Goal: Task Accomplishment & Management: Manage account settings

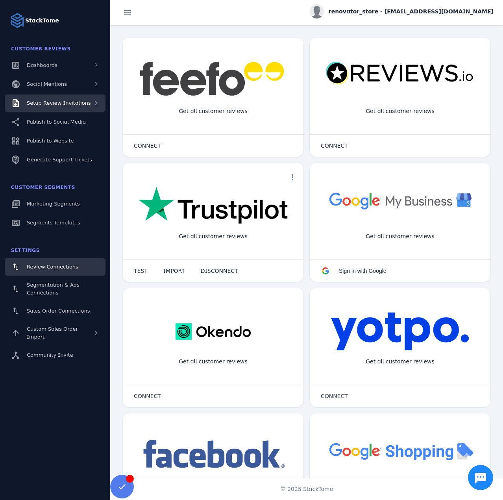
click at [72, 111] on div "Setup Review Invitations" at bounding box center [55, 103] width 101 height 17
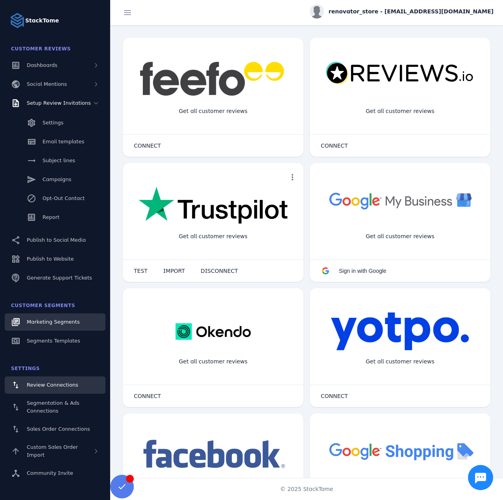
click at [72, 324] on span "Marketing Segments" at bounding box center [53, 322] width 53 height 6
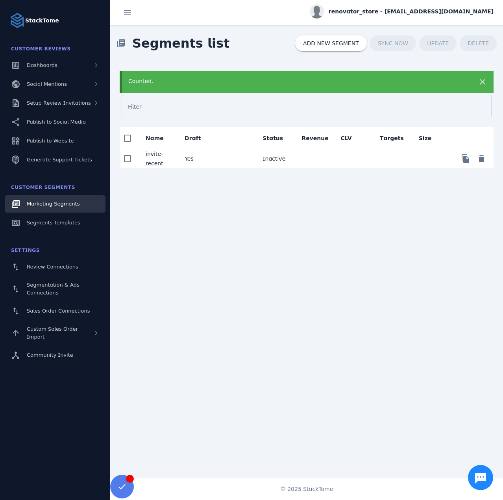
click at [205, 162] on mat-cell "Yes" at bounding box center [197, 158] width 39 height 19
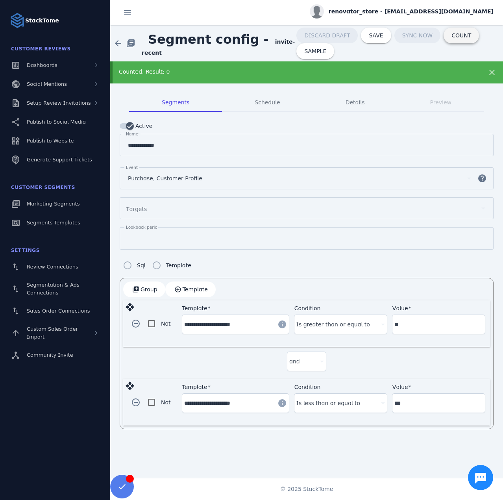
click at [452, 35] on span "COUNT" at bounding box center [462, 36] width 20 height 6
click at [452, 38] on span "COUNT" at bounding box center [462, 36] width 20 height 6
click at [447, 39] on span at bounding box center [461, 35] width 35 height 19
click at [62, 101] on span "Setup Review Invitations" at bounding box center [59, 103] width 64 height 6
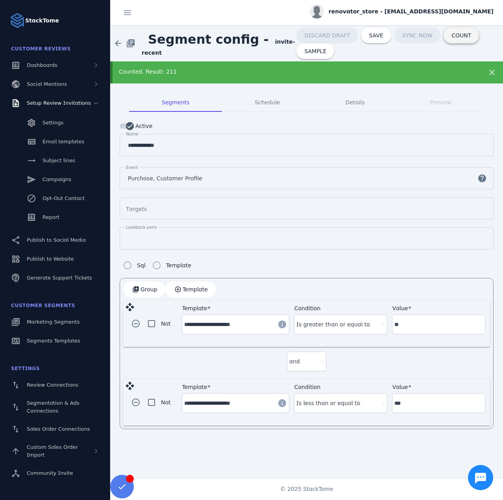
click at [452, 36] on span "COUNT" at bounding box center [462, 36] width 20 height 6
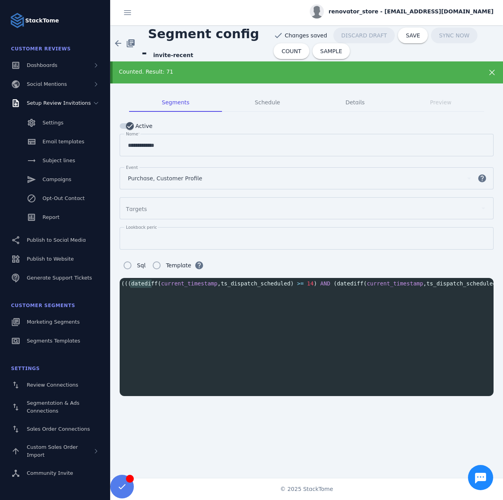
scroll to position [0, 11]
type textarea "**********"
drag, startPoint x: 130, startPoint y: 283, endPoint x: 483, endPoint y: 284, distance: 353.3
click at [483, 284] on span "((( datediff ( current_timestamp , ts_dispatch_scheduled ) >= 14 ) AND ( datedi…" at bounding box center [317, 283] width 412 height 6
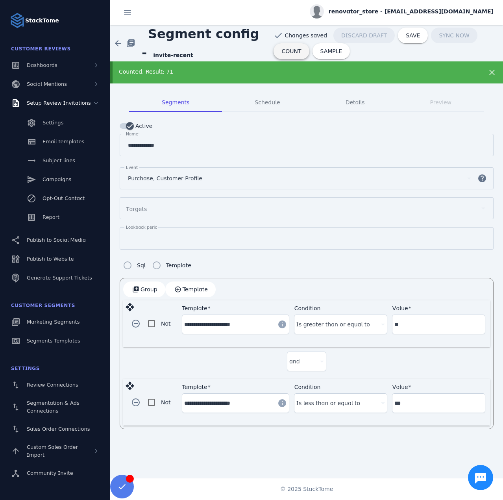
click at [283, 52] on span "COUNT" at bounding box center [292, 51] width 20 height 6
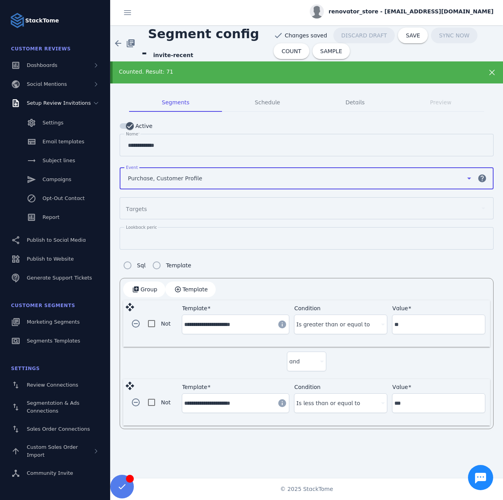
click at [176, 177] on span "Purchase, Customer Profile" at bounding box center [165, 178] width 74 height 9
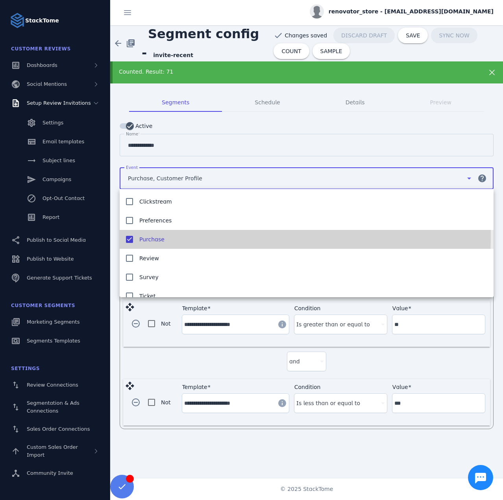
click at [156, 236] on span "Purchase" at bounding box center [151, 239] width 25 height 9
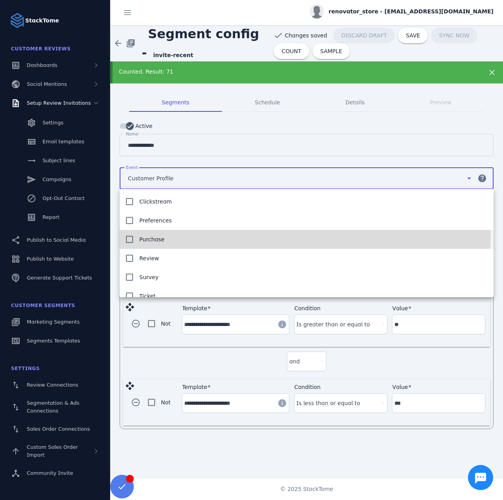
click at [156, 233] on mat-option "Purchase" at bounding box center [307, 239] width 374 height 19
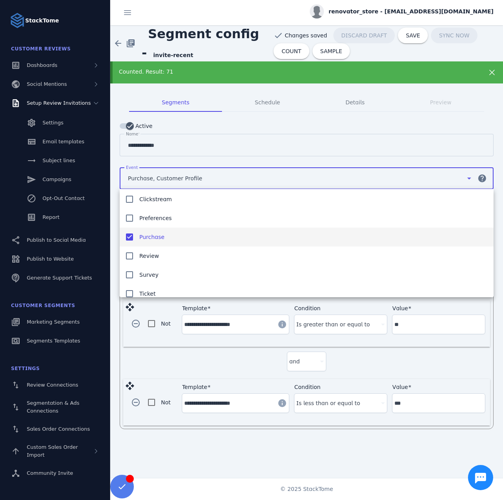
scroll to position [0, 0]
click at [284, 46] on div at bounding box center [251, 250] width 503 height 500
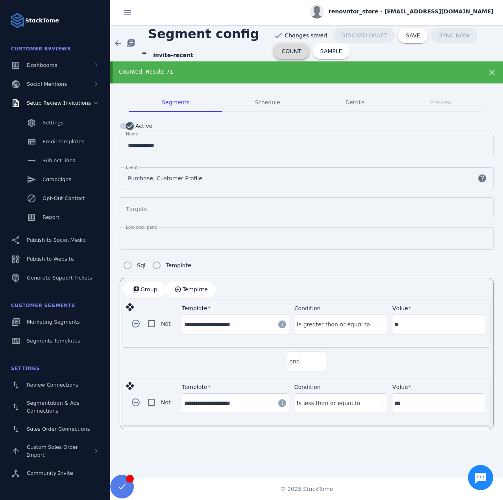
click at [297, 48] on span at bounding box center [291, 51] width 35 height 19
click at [287, 48] on span "COUNT" at bounding box center [292, 51] width 20 height 6
click at [406, 38] on span "SAVE" at bounding box center [413, 36] width 14 height 6
type input "**********"
type input "***"
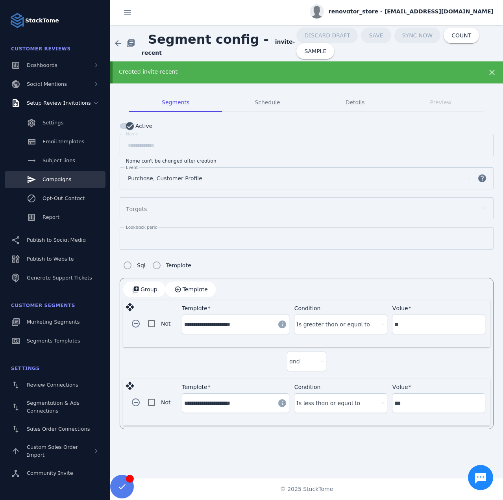
click at [60, 181] on span "Campaigns" at bounding box center [57, 179] width 29 height 6
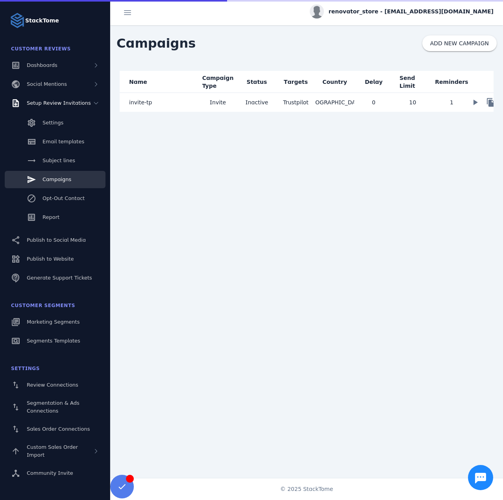
click at [171, 103] on mat-cell "invite-tp" at bounding box center [159, 102] width 79 height 19
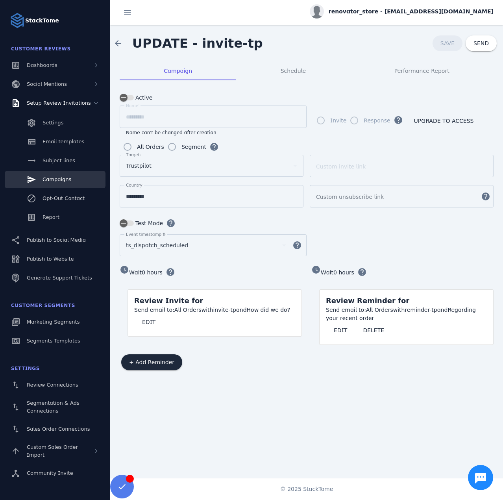
click at [182, 145] on label "Segment" at bounding box center [193, 146] width 26 height 9
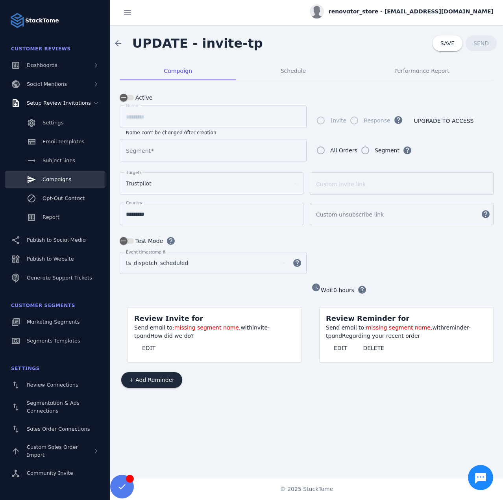
click at [171, 151] on input "Segment" at bounding box center [213, 150] width 174 height 9
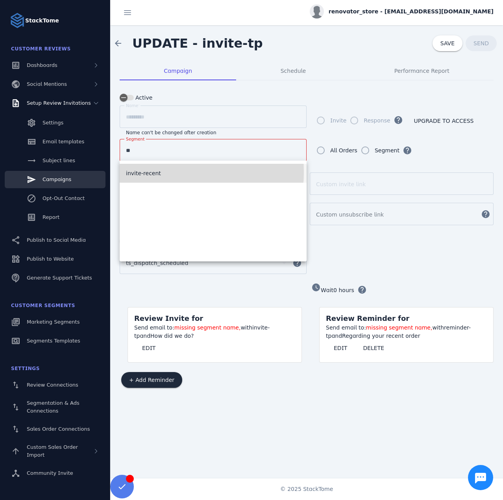
click at [154, 172] on span "invite-recent" at bounding box center [143, 173] width 35 height 9
type input "**********"
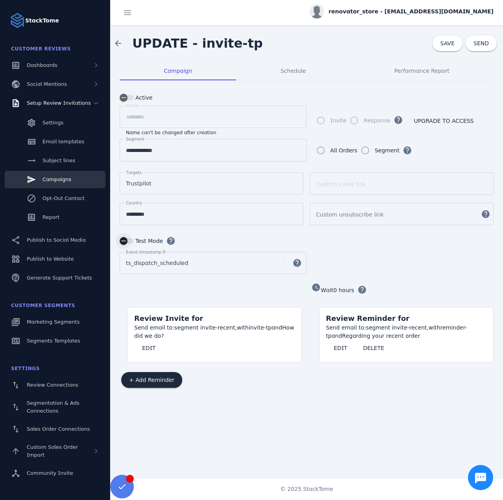
click at [124, 237] on icon "button" at bounding box center [123, 240] width 7 height 7
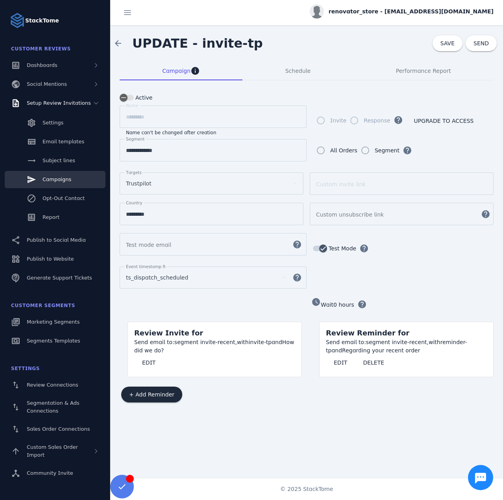
click at [141, 243] on mat-label "Test mode email" at bounding box center [148, 245] width 45 height 6
click at [141, 243] on input "Test mode email" at bounding box center [206, 244] width 160 height 9
paste input "**********"
type input "**********"
click at [451, 40] on span "SAVE" at bounding box center [448, 43] width 14 height 6
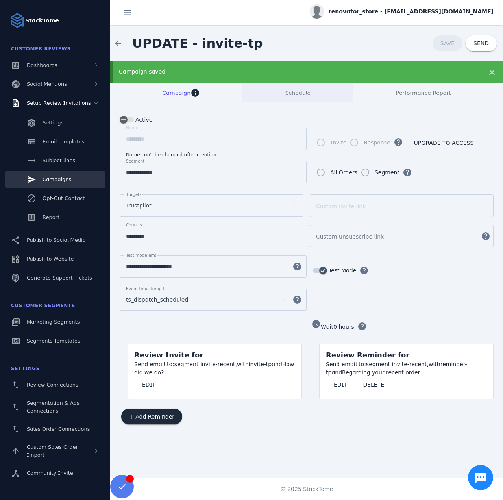
click at [288, 91] on span "Schedule" at bounding box center [298, 93] width 25 height 6
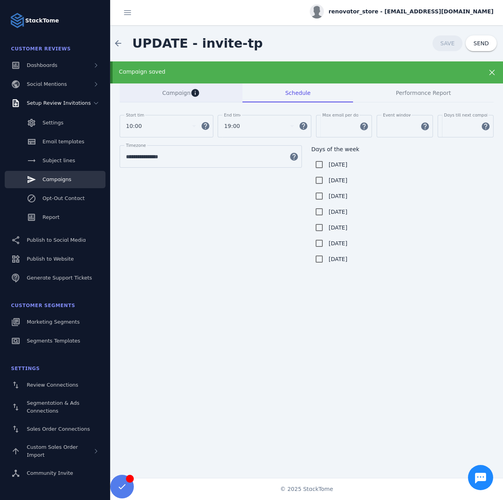
click at [169, 92] on span "Campaign" at bounding box center [176, 93] width 28 height 6
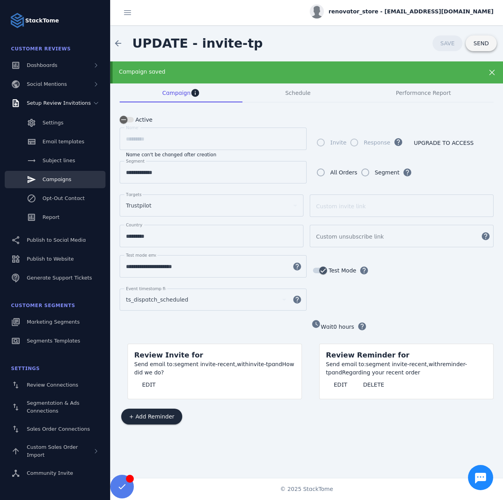
click at [473, 42] on span at bounding box center [481, 43] width 31 height 19
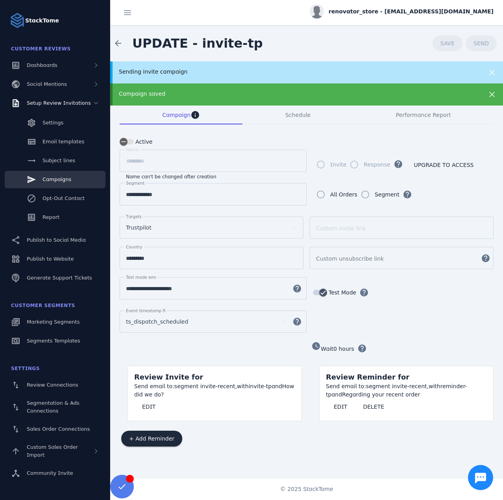
click at [141, 90] on div "Campaign saved" at bounding box center [289, 94] width 340 height 8
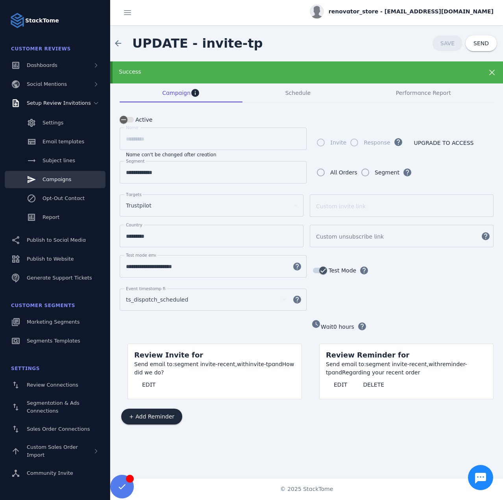
click at [225, 265] on input "**********" at bounding box center [206, 266] width 160 height 9
paste input "****"
type input "**********"
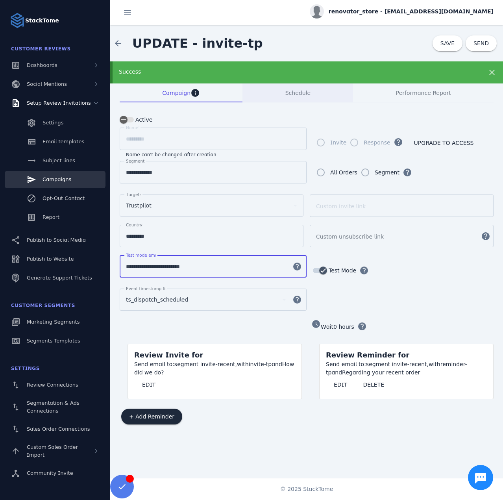
click at [291, 93] on span "Schedule" at bounding box center [298, 93] width 25 height 6
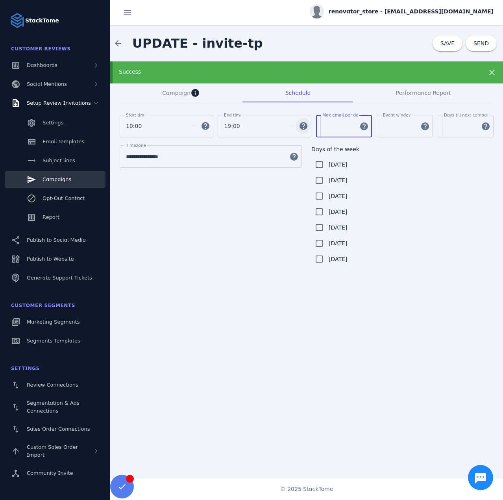
drag, startPoint x: 322, startPoint y: 123, endPoint x: 311, endPoint y: 121, distance: 10.7
click at [311, 121] on div "Start time 10:00 help End time 19:00 help Max email per day ** help Event windo…" at bounding box center [307, 130] width 374 height 30
type input "**"
click at [160, 89] on div "Campaign info" at bounding box center [181, 92] width 123 height 19
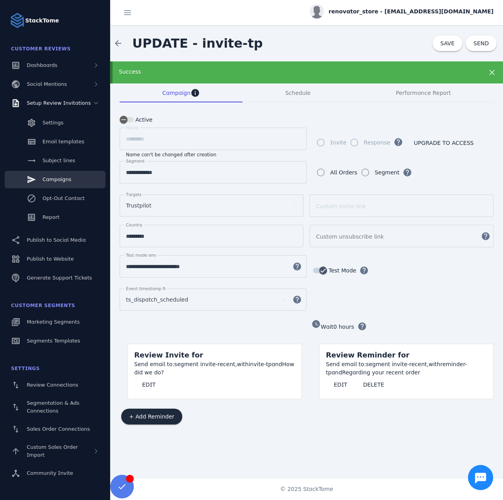
click at [264, 71] on div "Success" at bounding box center [289, 72] width 340 height 8
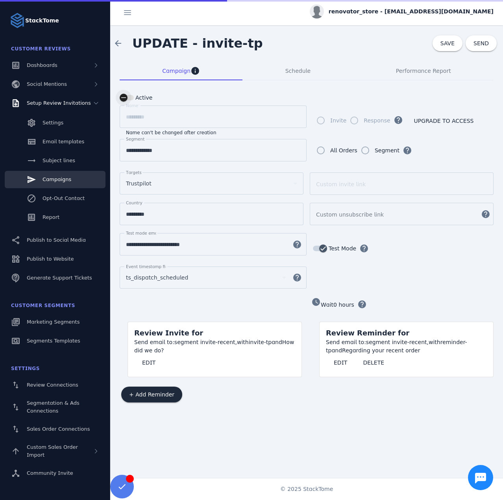
click at [130, 99] on div "button" at bounding box center [124, 98] width 16 height 16
click at [442, 45] on span at bounding box center [448, 43] width 30 height 19
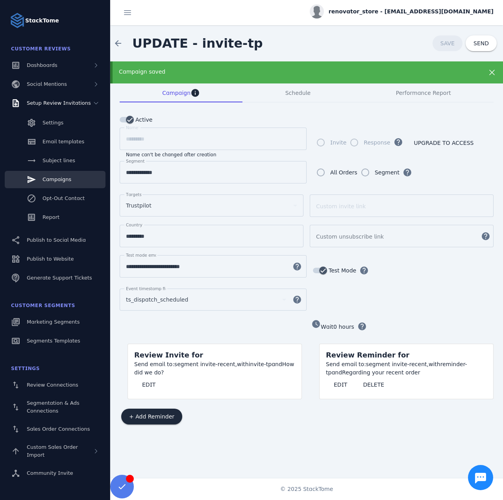
click at [392, 11] on span "renovator_store - [EMAIL_ADDRESS][DOMAIN_NAME]" at bounding box center [411, 11] width 165 height 8
click at [458, 76] on span "Sign out" at bounding box center [469, 75] width 23 height 9
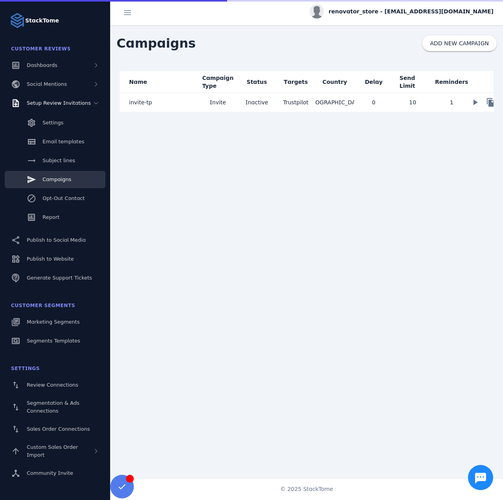
click at [174, 102] on mat-cell "invite-tp" at bounding box center [159, 102] width 79 height 19
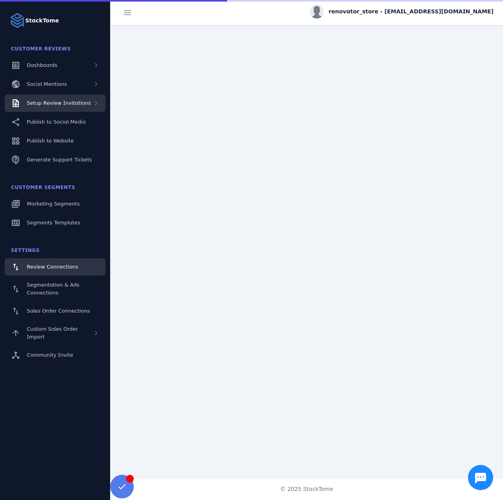
click at [47, 99] on div "Setup Review Invitations" at bounding box center [59, 103] width 64 height 8
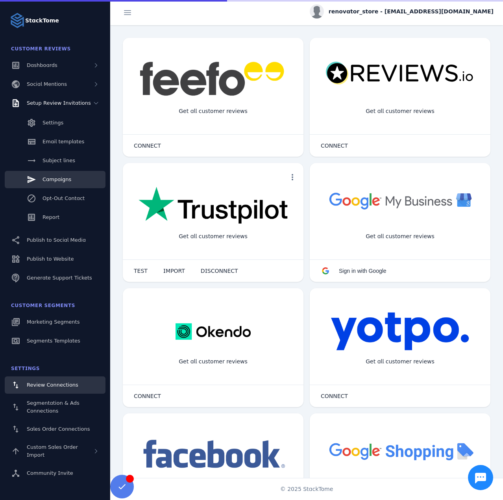
click at [51, 178] on span "Campaigns" at bounding box center [57, 179] width 29 height 6
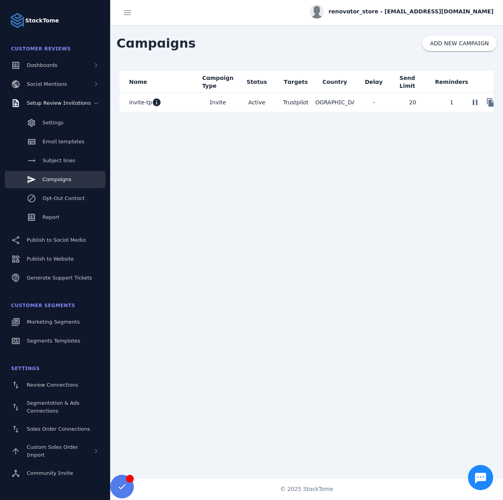
click at [185, 105] on mat-cell "invite-tp info" at bounding box center [159, 102] width 79 height 19
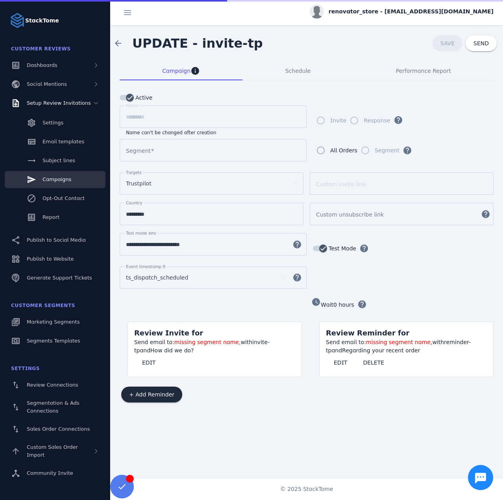
type input "**********"
click at [336, 367] on span at bounding box center [340, 362] width 29 height 19
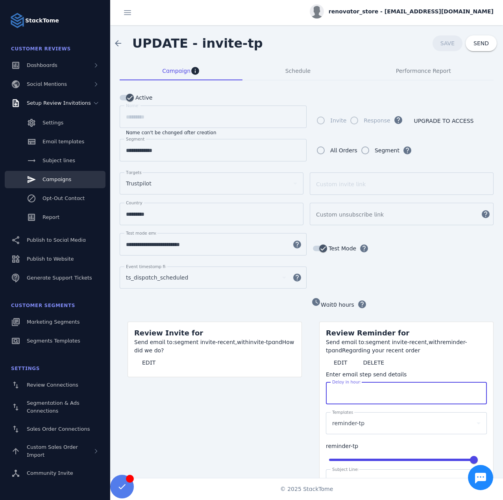
drag, startPoint x: 343, startPoint y: 391, endPoint x: 316, endPoint y: 389, distance: 27.3
click at [317, 390] on form "watch_later Wait 0 hours help Review Reminder for Send email to: segment invite…" at bounding box center [403, 423] width 182 height 252
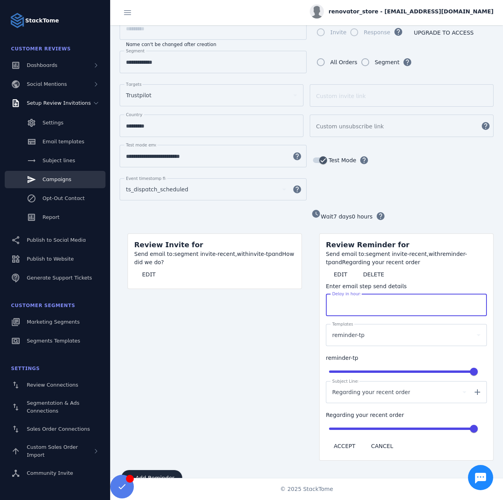
scroll to position [104, 0]
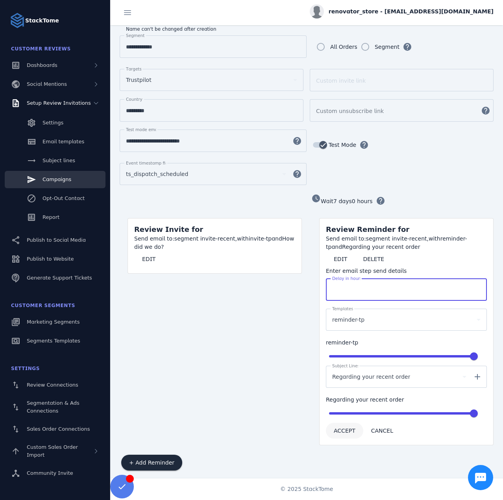
type input "***"
click at [343, 428] on span "ACCEPT" at bounding box center [345, 431] width 22 height 6
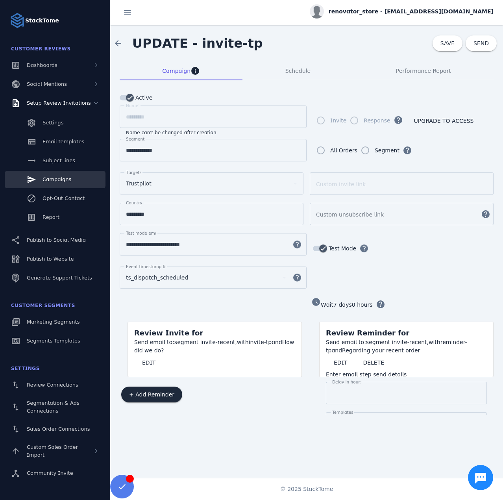
scroll to position [0, 0]
click at [444, 42] on span "SAVE" at bounding box center [448, 43] width 14 height 6
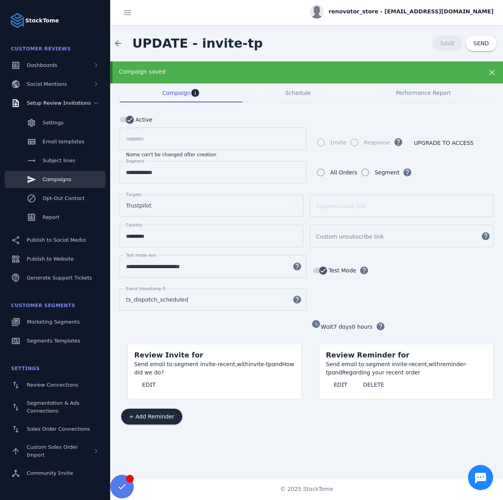
click at [457, 15] on span "renovator_store - [EMAIL_ADDRESS][DOMAIN_NAME]" at bounding box center [411, 11] width 165 height 8
click at [461, 76] on span "Sign out" at bounding box center [469, 75] width 23 height 9
